Goal: Transaction & Acquisition: Purchase product/service

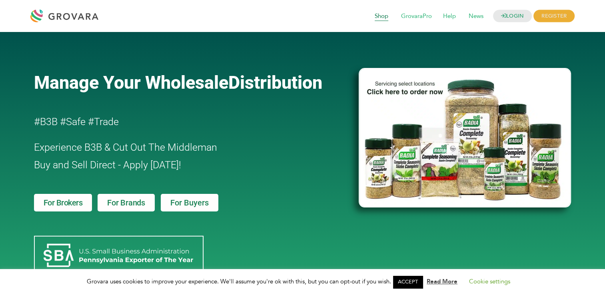
click at [377, 17] on span "Shop" at bounding box center [381, 16] width 25 height 15
